Goal: Task Accomplishment & Management: Manage account settings

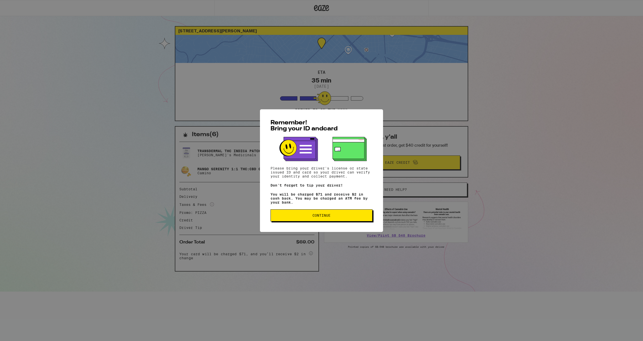
click at [333, 222] on button "Continue" at bounding box center [321, 216] width 102 height 12
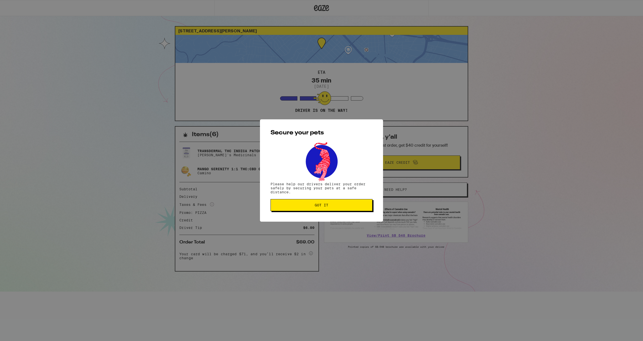
click at [327, 206] on span "Got it" at bounding box center [322, 206] width 14 height 4
click at [327, 206] on div "Secure your pets Please help our drivers deliver your order safely by securing …" at bounding box center [321, 170] width 643 height 341
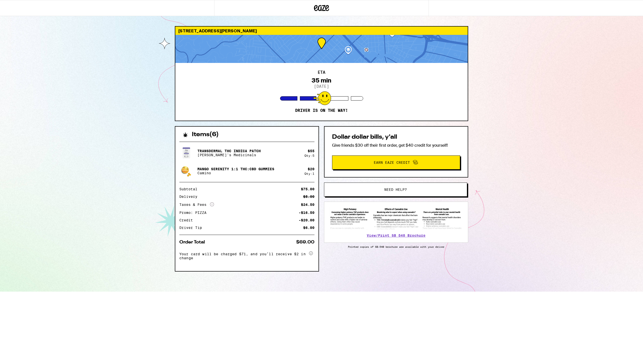
click at [324, 100] on div "Secure your pets Please help our drivers deliver your order safely by securing …" at bounding box center [321, 170] width 643 height 341
click at [322, 83] on div "35 min" at bounding box center [322, 80] width 20 height 7
click at [326, 98] on div at bounding box center [322, 98] width 18 height 14
click at [321, 43] on div at bounding box center [321, 49] width 292 height 28
click at [323, 100] on div at bounding box center [322, 98] width 18 height 14
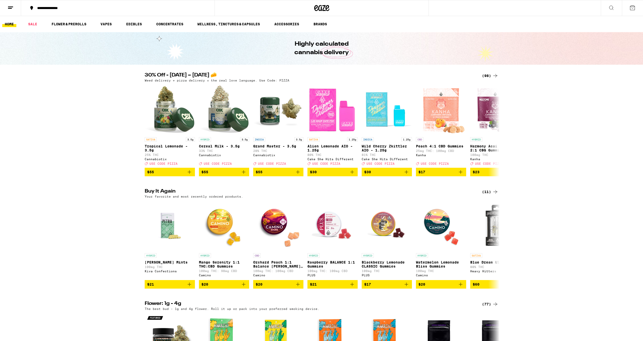
click at [12, 7] on line at bounding box center [10, 7] width 5 height 0
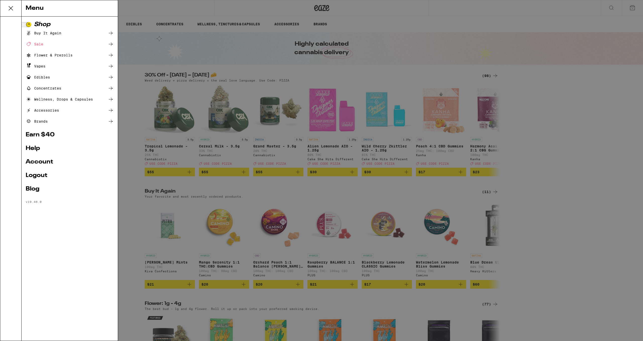
click at [45, 163] on link "Account" at bounding box center [70, 162] width 88 height 6
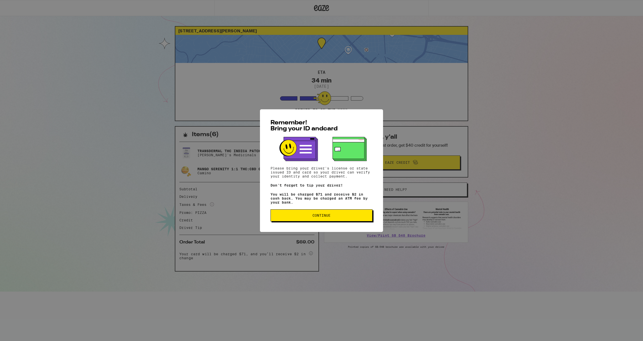
click at [333, 217] on span "Continue" at bounding box center [321, 216] width 93 height 4
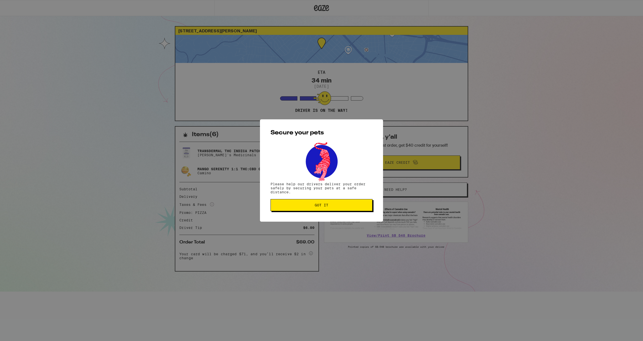
click at [325, 206] on span "Got it" at bounding box center [322, 206] width 14 height 4
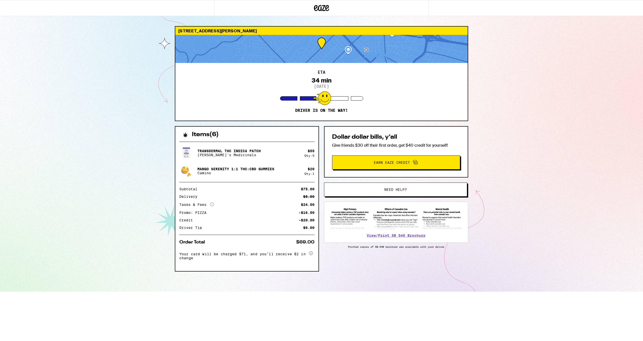
click at [317, 81] on div "34 min" at bounding box center [322, 80] width 20 height 7
click at [348, 51] on div at bounding box center [321, 49] width 292 height 28
click at [318, 46] on div at bounding box center [321, 49] width 292 height 28
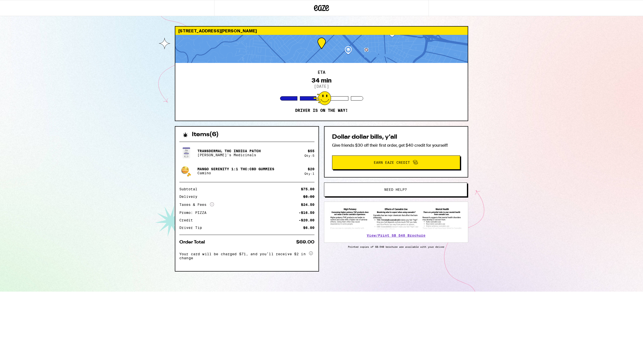
click at [318, 46] on div at bounding box center [321, 49] width 292 height 28
click at [321, 102] on div at bounding box center [322, 98] width 18 height 14
click at [319, 39] on div at bounding box center [321, 49] width 292 height 28
